Goal: Use online tool/utility

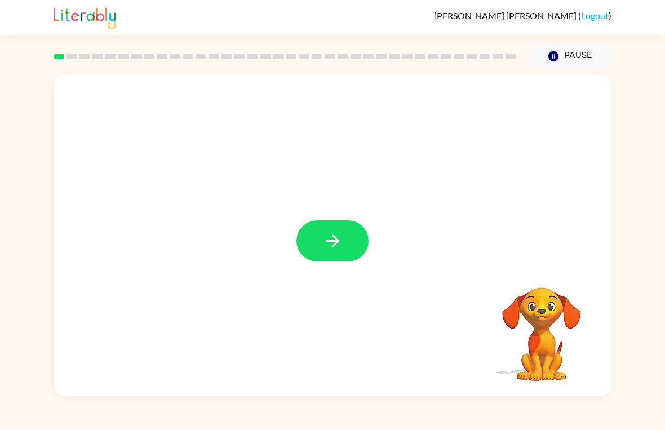
click at [333, 238] on icon "button" at bounding box center [333, 241] width 20 height 20
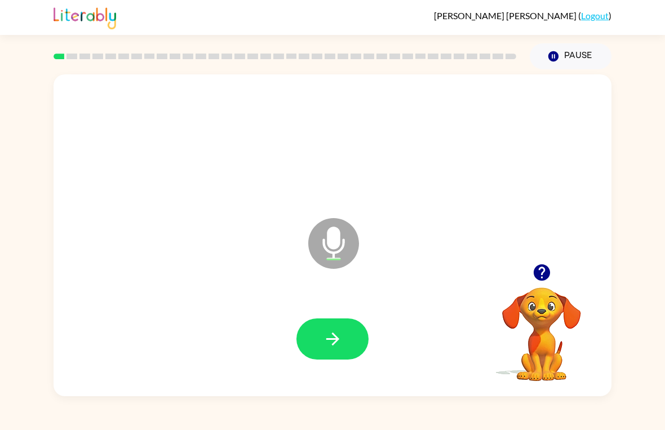
click at [311, 343] on button "button" at bounding box center [332, 338] width 72 height 41
click at [341, 345] on icon "button" at bounding box center [333, 339] width 20 height 20
click at [340, 341] on icon "button" at bounding box center [333, 339] width 20 height 20
click at [327, 340] on icon "button" at bounding box center [332, 338] width 13 height 13
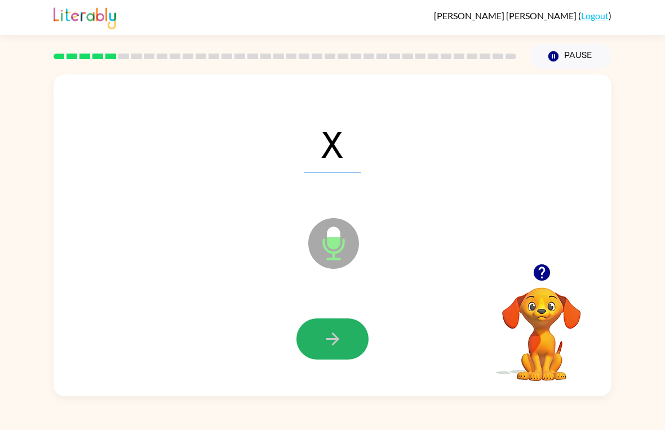
click at [322, 343] on button "button" at bounding box center [332, 338] width 72 height 41
click at [332, 336] on icon "button" at bounding box center [333, 339] width 20 height 20
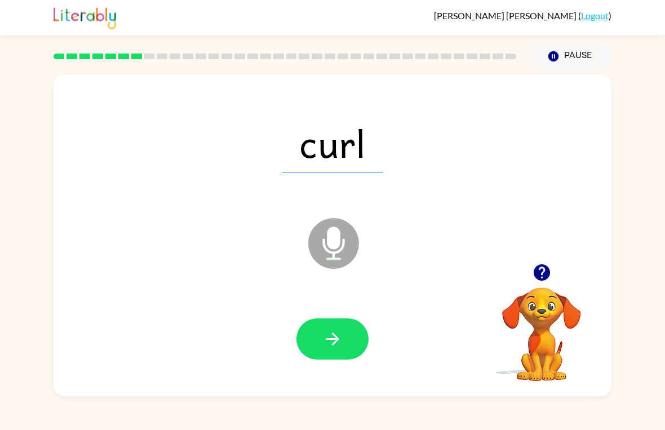
click at [332, 338] on icon "button" at bounding box center [333, 339] width 20 height 20
click at [345, 339] on button "button" at bounding box center [332, 338] width 72 height 41
click at [332, 340] on icon "button" at bounding box center [332, 338] width 13 height 13
click at [350, 344] on button "button" at bounding box center [332, 338] width 72 height 41
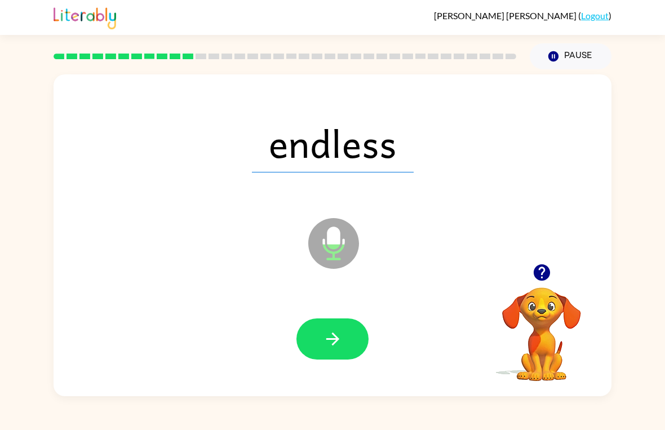
click at [348, 337] on button "button" at bounding box center [332, 338] width 72 height 41
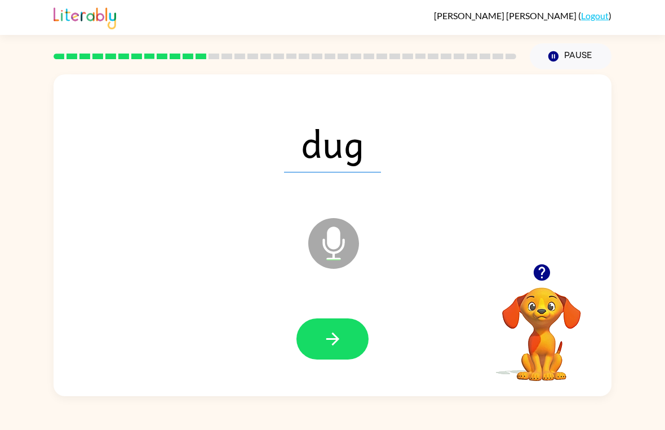
click at [349, 336] on button "button" at bounding box center [332, 338] width 72 height 41
click at [334, 344] on icon "button" at bounding box center [332, 338] width 13 height 13
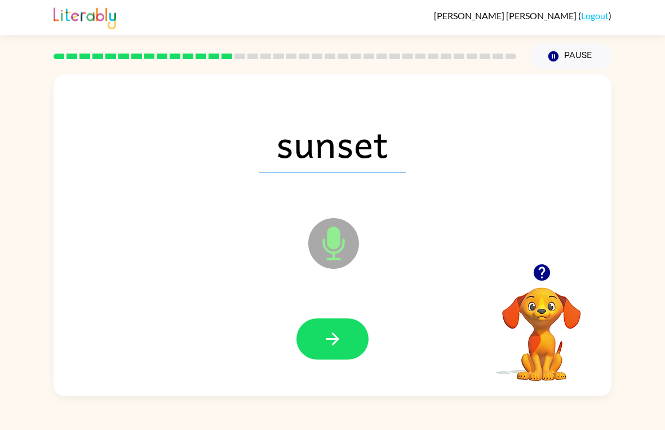
click at [341, 339] on icon "button" at bounding box center [333, 339] width 20 height 20
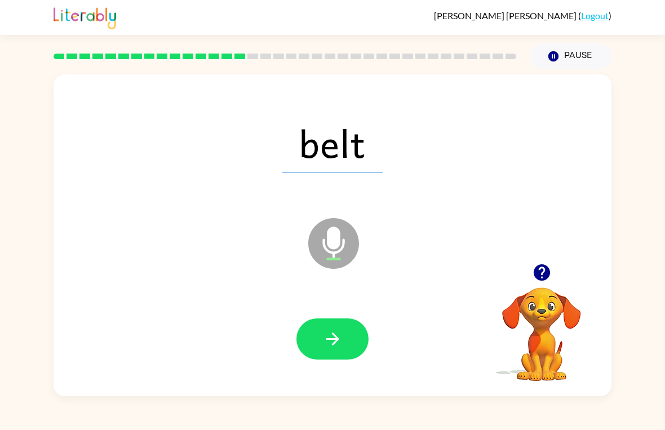
click at [328, 339] on icon "button" at bounding box center [332, 338] width 13 height 13
click at [319, 342] on button "button" at bounding box center [332, 338] width 72 height 41
click at [332, 335] on icon "button" at bounding box center [333, 339] width 20 height 20
click at [337, 329] on icon "button" at bounding box center [333, 339] width 20 height 20
click at [315, 359] on button "button" at bounding box center [332, 338] width 72 height 41
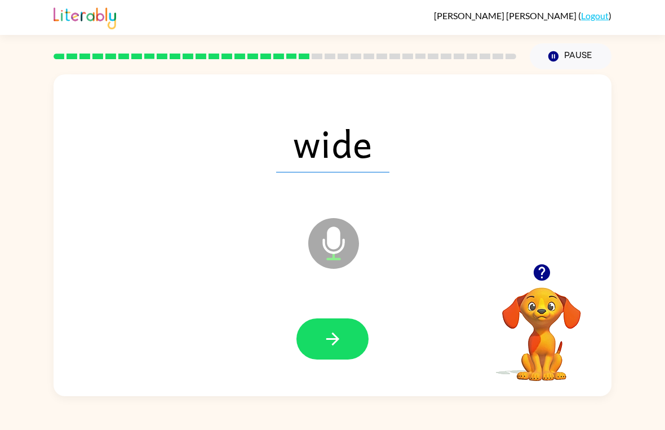
click at [334, 330] on icon "button" at bounding box center [333, 339] width 20 height 20
click at [328, 335] on icon "button" at bounding box center [333, 339] width 20 height 20
click at [332, 331] on icon "button" at bounding box center [333, 339] width 20 height 20
click at [340, 342] on icon "button" at bounding box center [333, 339] width 20 height 20
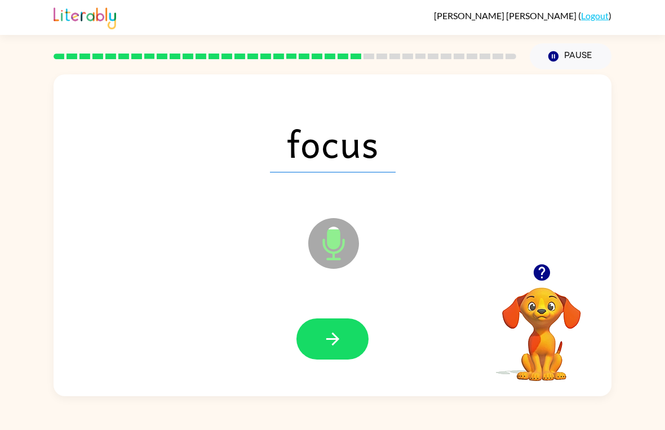
click at [327, 331] on icon "button" at bounding box center [333, 339] width 20 height 20
click at [331, 326] on button "button" at bounding box center [332, 338] width 72 height 41
click at [339, 335] on icon "button" at bounding box center [333, 339] width 20 height 20
click at [332, 333] on icon "button" at bounding box center [332, 338] width 13 height 13
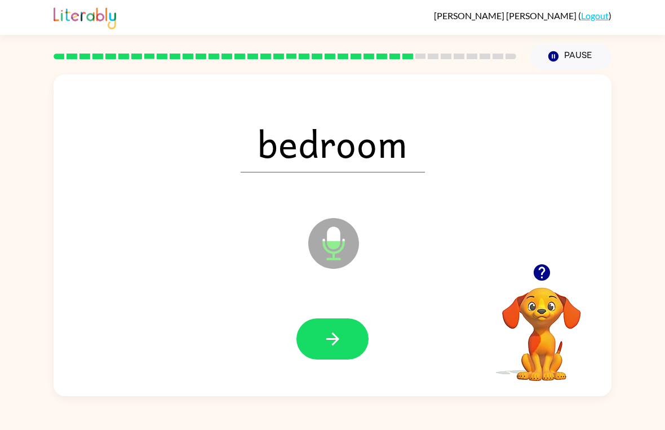
click at [332, 328] on button "button" at bounding box center [332, 338] width 72 height 41
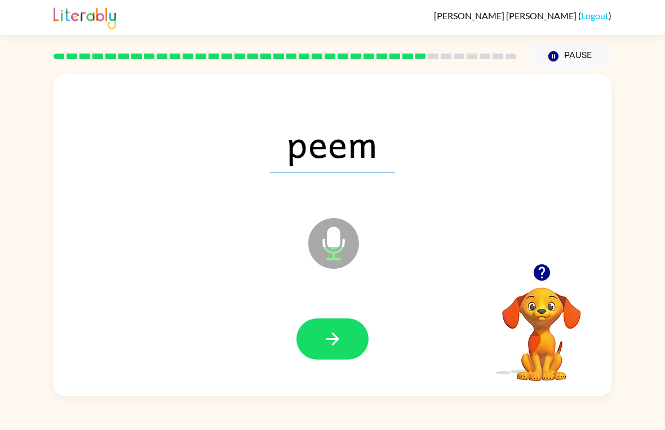
click at [335, 344] on icon "button" at bounding box center [333, 339] width 20 height 20
click at [341, 345] on icon "button" at bounding box center [333, 339] width 20 height 20
click at [353, 339] on button "button" at bounding box center [332, 338] width 72 height 41
click at [318, 341] on button "button" at bounding box center [332, 338] width 72 height 41
click at [340, 334] on icon "button" at bounding box center [333, 339] width 20 height 20
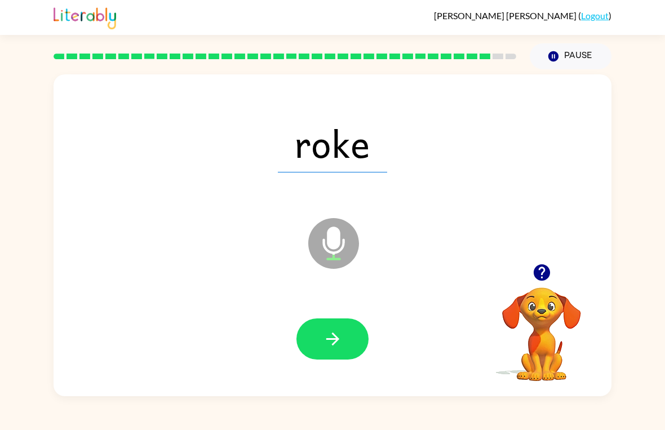
click at [340, 332] on icon "button" at bounding box center [333, 339] width 20 height 20
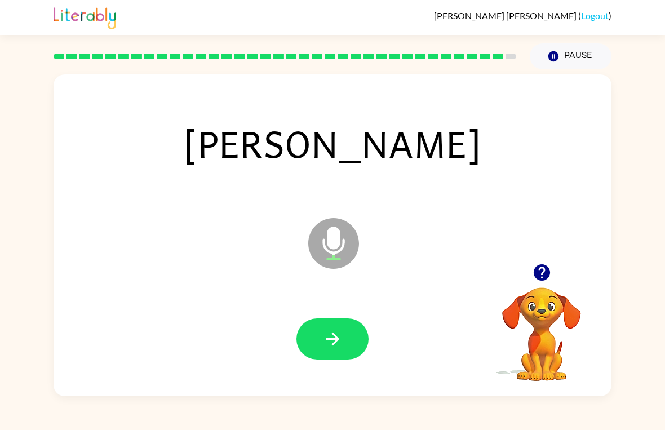
click at [343, 326] on button "button" at bounding box center [332, 338] width 72 height 41
click at [343, 326] on div at bounding box center [332, 338] width 72 height 41
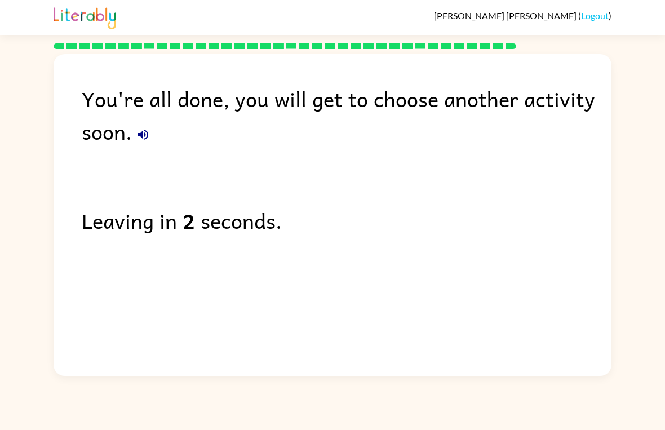
click at [148, 136] on icon "button" at bounding box center [143, 135] width 10 height 10
